Goal: Task Accomplishment & Management: Complete application form

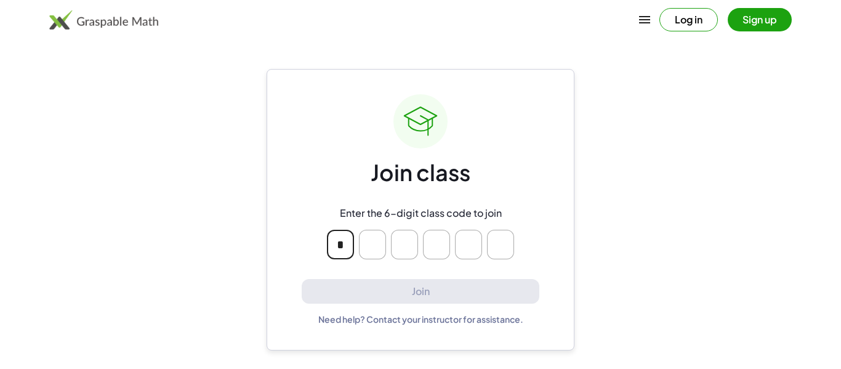
type input "*"
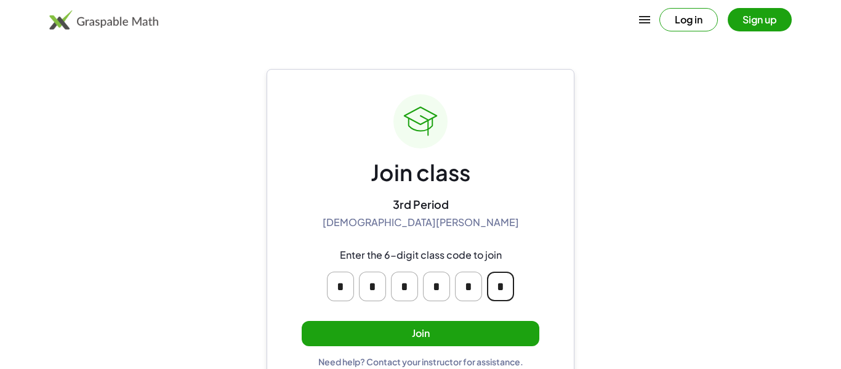
type input "*"
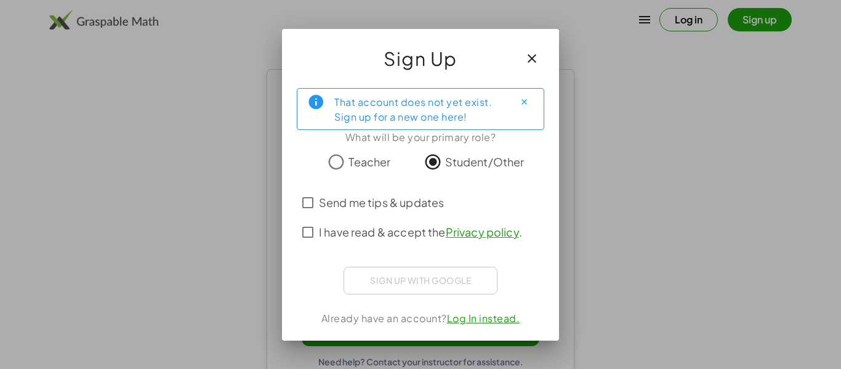
click at [403, 234] on span "I have read & accept the Privacy policy ." at bounding box center [420, 231] width 203 height 17
